Goal: Transaction & Acquisition: Purchase product/service

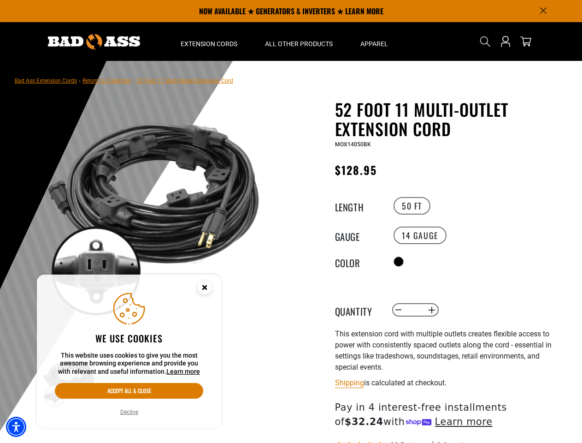
click at [291, 221] on div "52 Foot 11 Multi-Outlet Extension Cord 52 Foot 11 Multi-Outlet Extension Cord M…" at bounding box center [429, 326] width 277 height 453
click at [16, 426] on img "Accessibility Menu" at bounding box center [16, 426] width 20 height 20
